Goal: Navigation & Orientation: Understand site structure

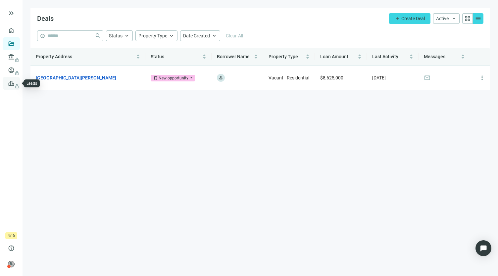
click at [12, 84] on span "lock" at bounding box center [11, 83] width 5 height 5
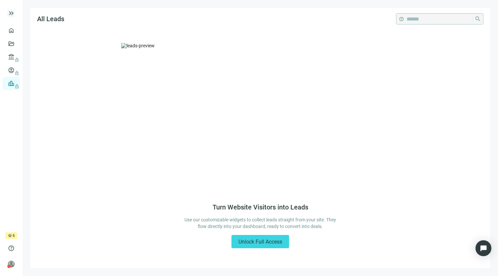
click at [13, 13] on span "keyboard_double_arrow_right" at bounding box center [11, 13] width 8 height 8
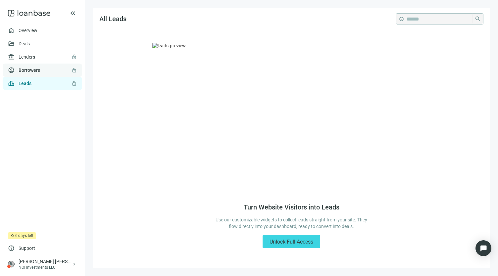
click at [28, 71] on link "Borrowers lock" at bounding box center [30, 70] width 22 height 5
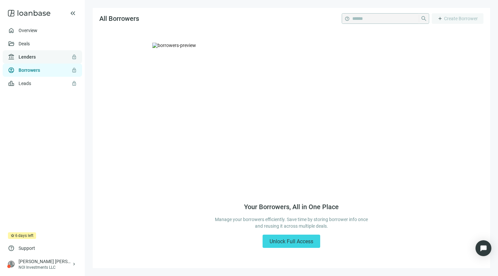
click at [31, 56] on link "Lenders lock" at bounding box center [27, 56] width 17 height 5
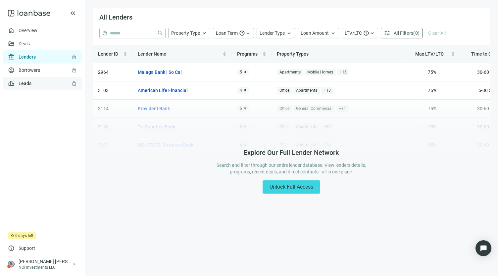
click at [21, 83] on link "Leads lock" at bounding box center [25, 83] width 13 height 5
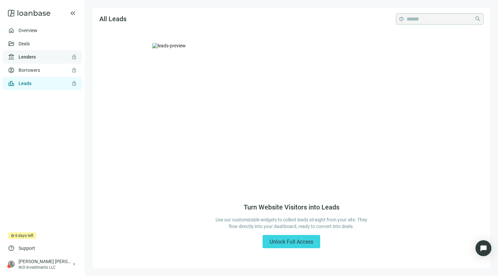
click at [32, 58] on link "Lenders lock" at bounding box center [27, 56] width 17 height 5
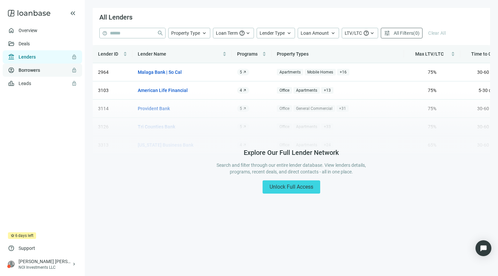
click at [30, 72] on link "Borrowers lock" at bounding box center [30, 70] width 22 height 5
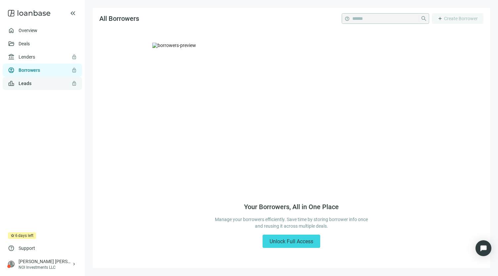
click at [25, 82] on link "Leads lock" at bounding box center [25, 83] width 13 height 5
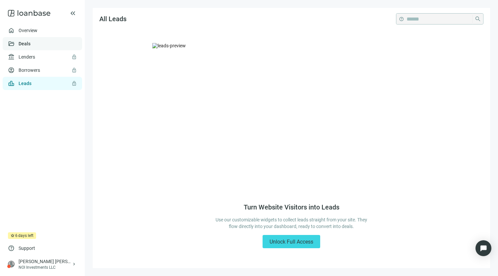
click at [29, 41] on link "Deals" at bounding box center [25, 43] width 12 height 5
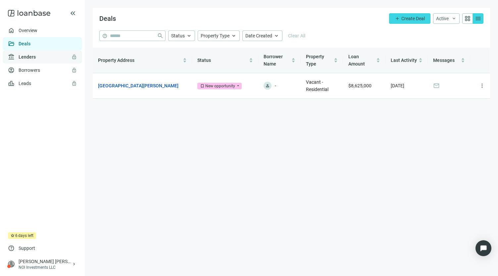
click at [27, 58] on link "Lenders lock" at bounding box center [27, 56] width 17 height 5
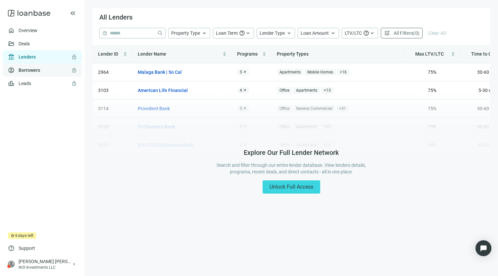
click at [28, 68] on link "Borrowers lock" at bounding box center [30, 70] width 22 height 5
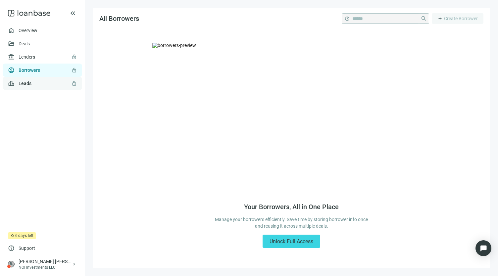
click at [21, 85] on link "Leads lock" at bounding box center [25, 83] width 13 height 5
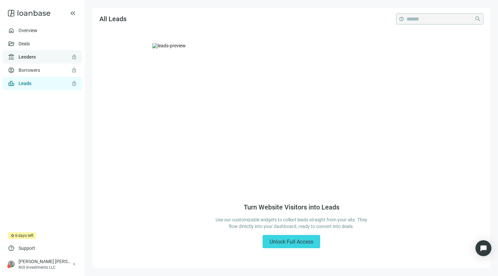
click at [21, 55] on link "Lenders lock" at bounding box center [27, 56] width 17 height 5
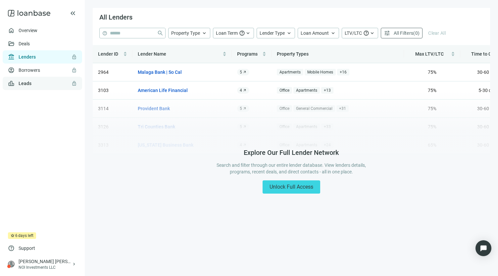
click at [25, 84] on link "Leads lock" at bounding box center [25, 83] width 13 height 5
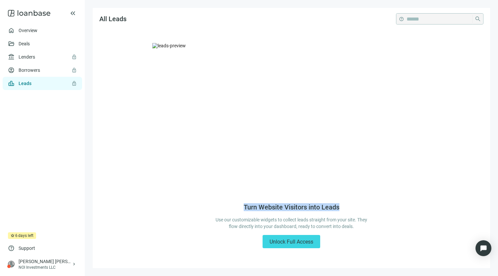
drag, startPoint x: 244, startPoint y: 205, endPoint x: 341, endPoint y: 207, distance: 97.7
click at [341, 207] on div "Turn Website Visitors into Leads Use our customizable widgets to collect leads …" at bounding box center [292, 225] width 154 height 45
click at [223, 214] on div "Turn Website Visitors into Leads Use our customizable widgets to collect leads …" at bounding box center [292, 225] width 154 height 45
drag, startPoint x: 244, startPoint y: 206, endPoint x: 339, endPoint y: 208, distance: 95.4
click at [339, 208] on div "Turn Website Visitors into Leads Use our customizable widgets to collect leads …" at bounding box center [292, 225] width 154 height 45
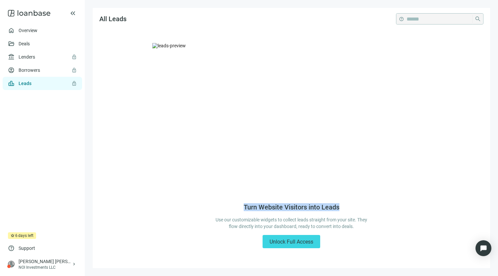
click at [455, 110] on div "Turn Website Visitors into Leads Use our customizable widgets to collect leads …" at bounding box center [291, 149] width 397 height 237
click at [32, 72] on link "Borrowers lock" at bounding box center [30, 70] width 22 height 5
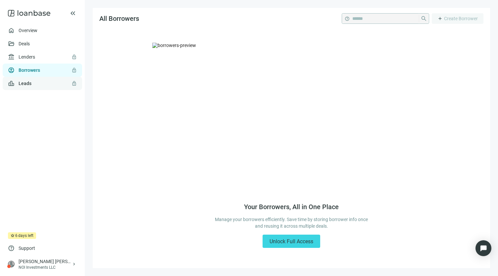
click at [29, 85] on link "Leads lock" at bounding box center [25, 83] width 13 height 5
